Goal: Task Accomplishment & Management: Manage account settings

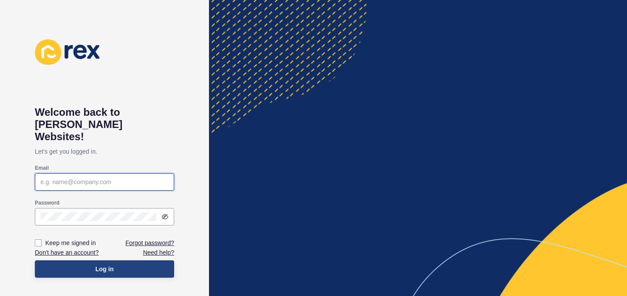
type input "[EMAIL_ADDRESS][DOMAIN_NAME]"
click at [122, 260] on button "Log in" at bounding box center [104, 268] width 139 height 17
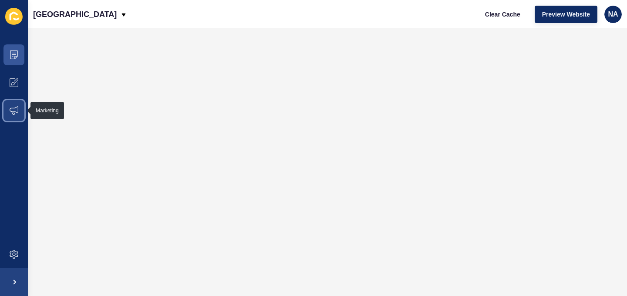
click at [16, 116] on span at bounding box center [14, 111] width 28 height 28
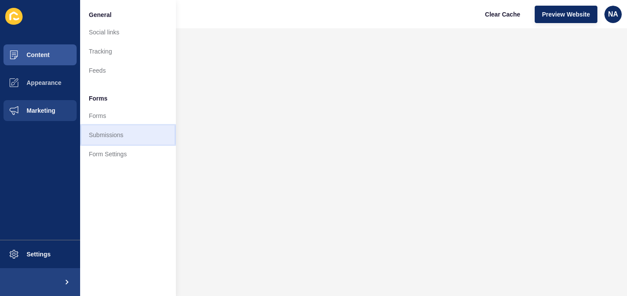
click at [118, 132] on link "Submissions" at bounding box center [128, 134] width 96 height 19
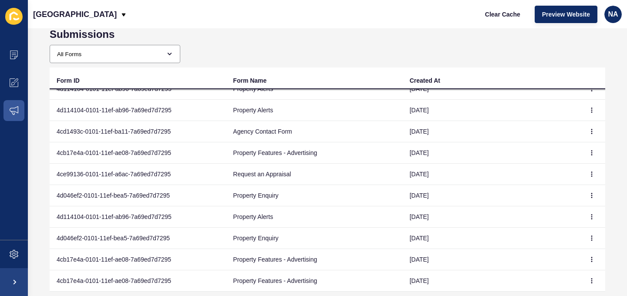
scroll to position [71, 0]
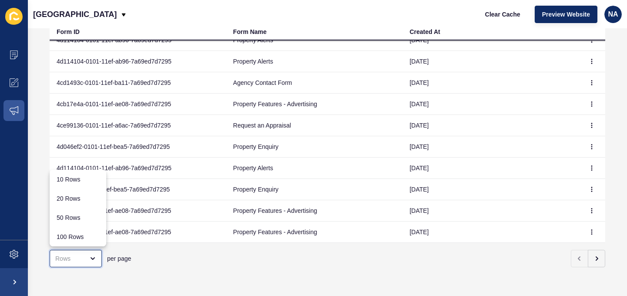
click at [65, 257] on div "close menu" at bounding box center [69, 258] width 29 height 9
click at [83, 236] on div "100 Rows" at bounding box center [78, 236] width 43 height 9
type input "100 Rows"
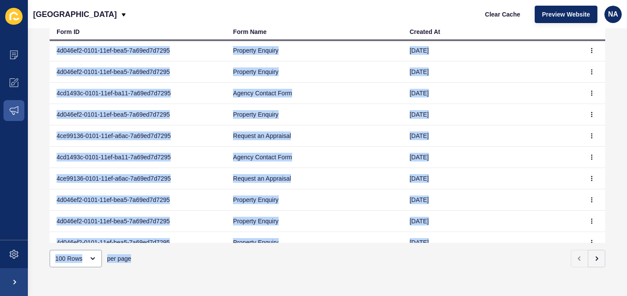
scroll to position [1931, 0]
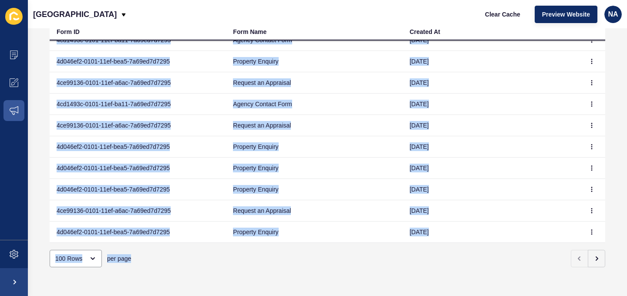
drag, startPoint x: 55, startPoint y: 100, endPoint x: 468, endPoint y: 233, distance: 434.1
copy tbody "4d046ef2-0101-11ef-bea5-7a69ed7d7295 Property Enquiry [DATE] 4c870e6c-0101-11ef…"
click at [594, 261] on icon "button" at bounding box center [596, 258] width 7 height 7
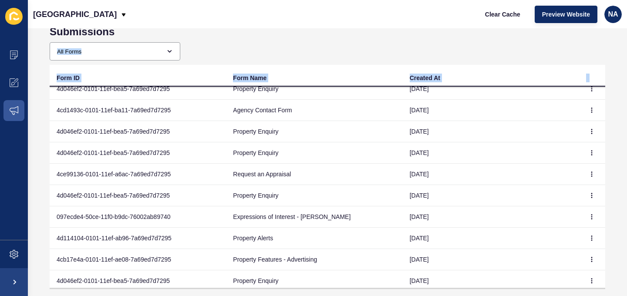
scroll to position [48, 0]
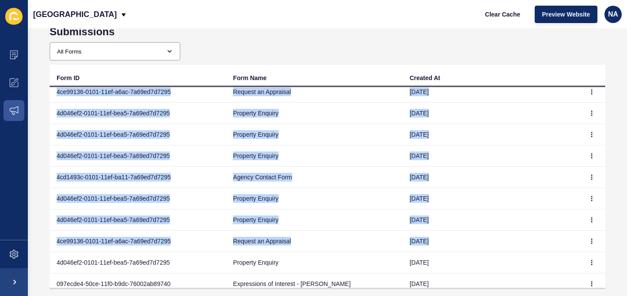
drag, startPoint x: 53, startPoint y: 94, endPoint x: 155, endPoint y: 253, distance: 188.5
copy tbody "4d046ef2-0101-11ef-bea5-7a69ed7d7295 Property Enquiry [DATE] 4d046ef2-0101-11ef…"
